Goal: Complete application form

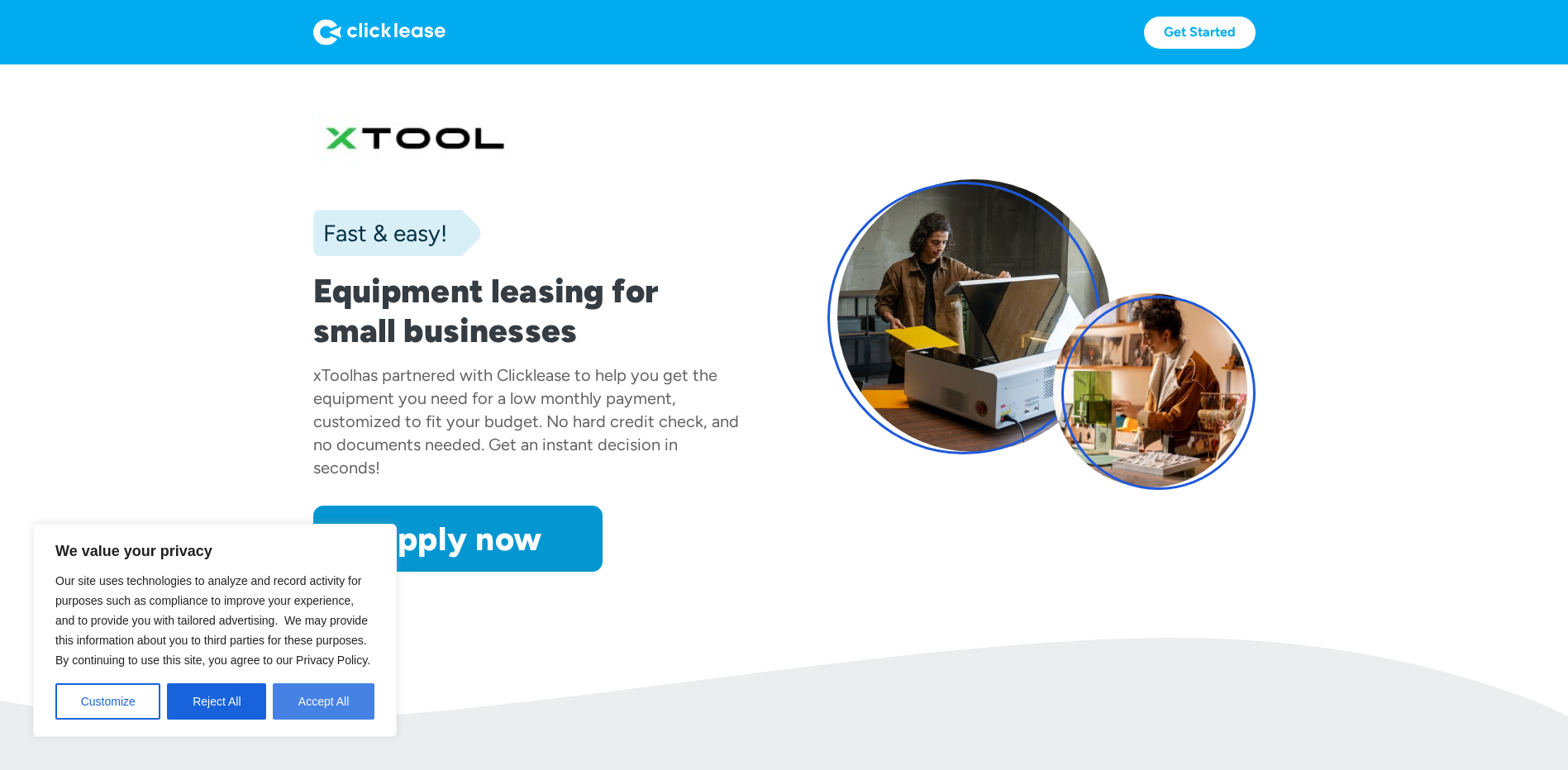
click at [333, 696] on button "Accept All" at bounding box center [323, 701] width 102 height 36
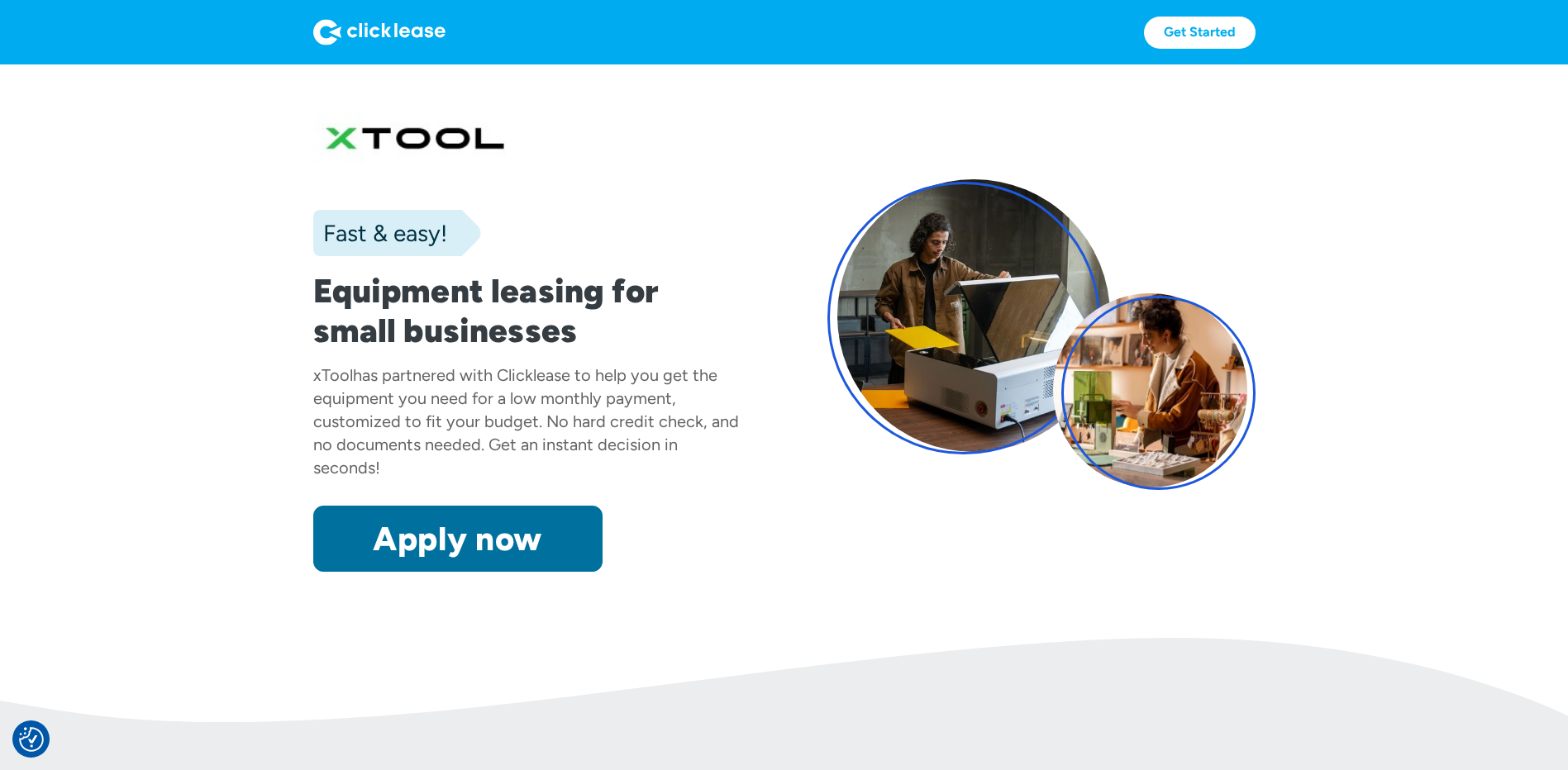
click at [503, 543] on link "Apply now" at bounding box center [458, 538] width 289 height 66
